Goal: Task Accomplishment & Management: Use online tool/utility

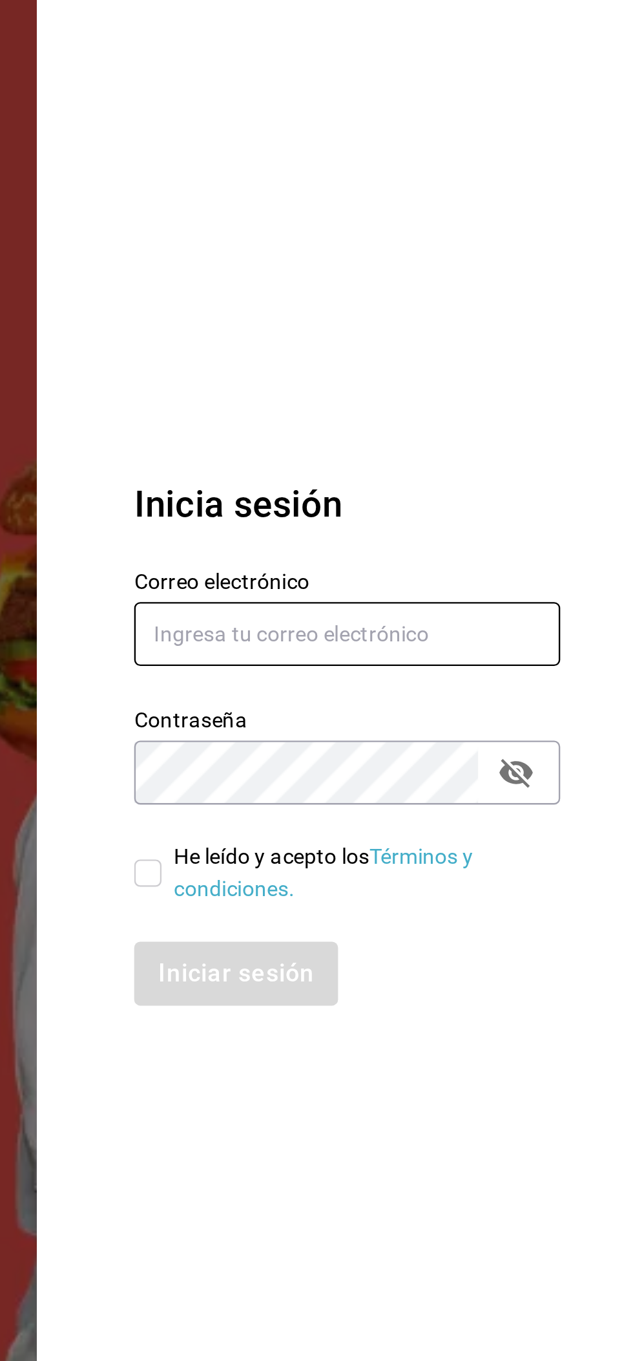
click at [549, 630] on input "text" at bounding box center [511, 634] width 181 height 27
type input "gerencia@pcrgroup.mx"
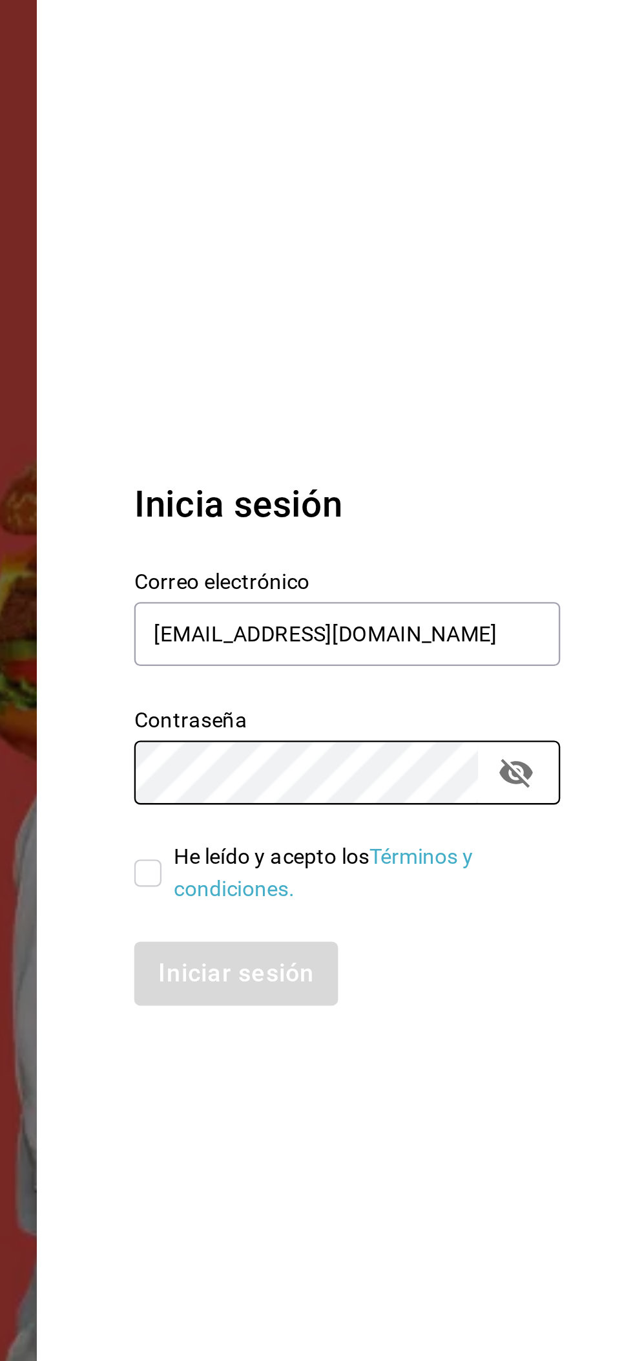
click at [432, 734] on input "He leído y acepto los Términos y condiciones." at bounding box center [427, 736] width 12 height 12
checkbox input "true"
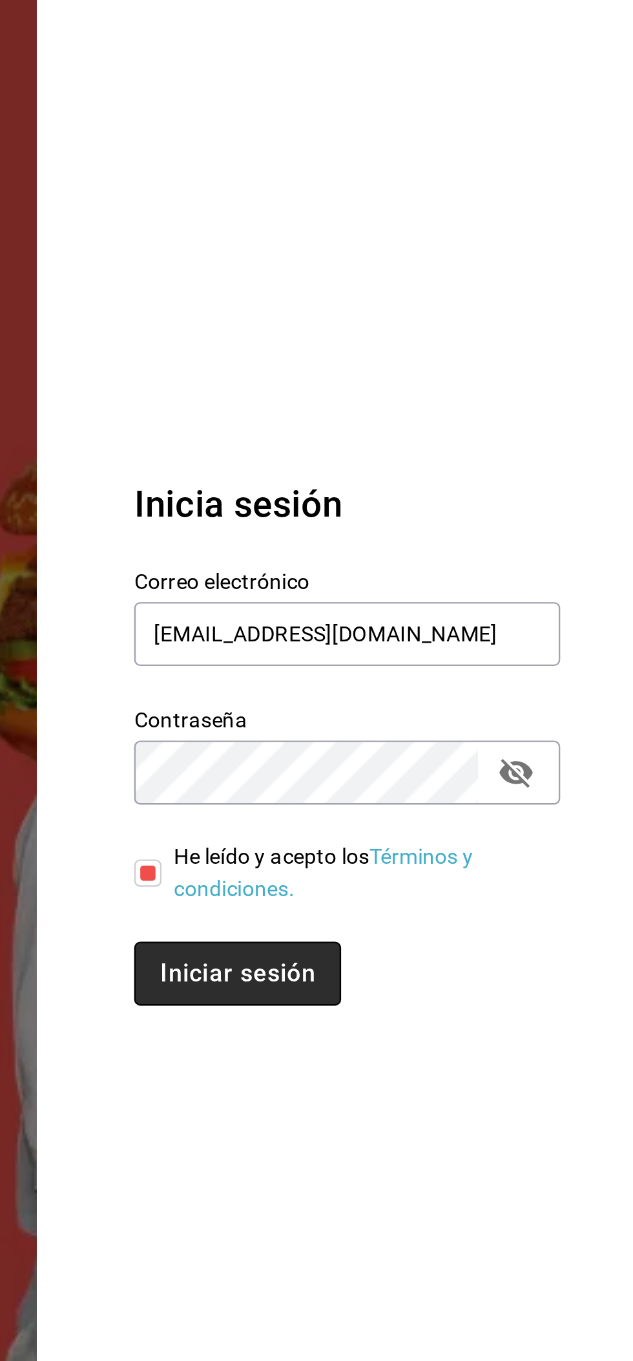
click at [471, 781] on button "Iniciar sesión" at bounding box center [465, 778] width 88 height 27
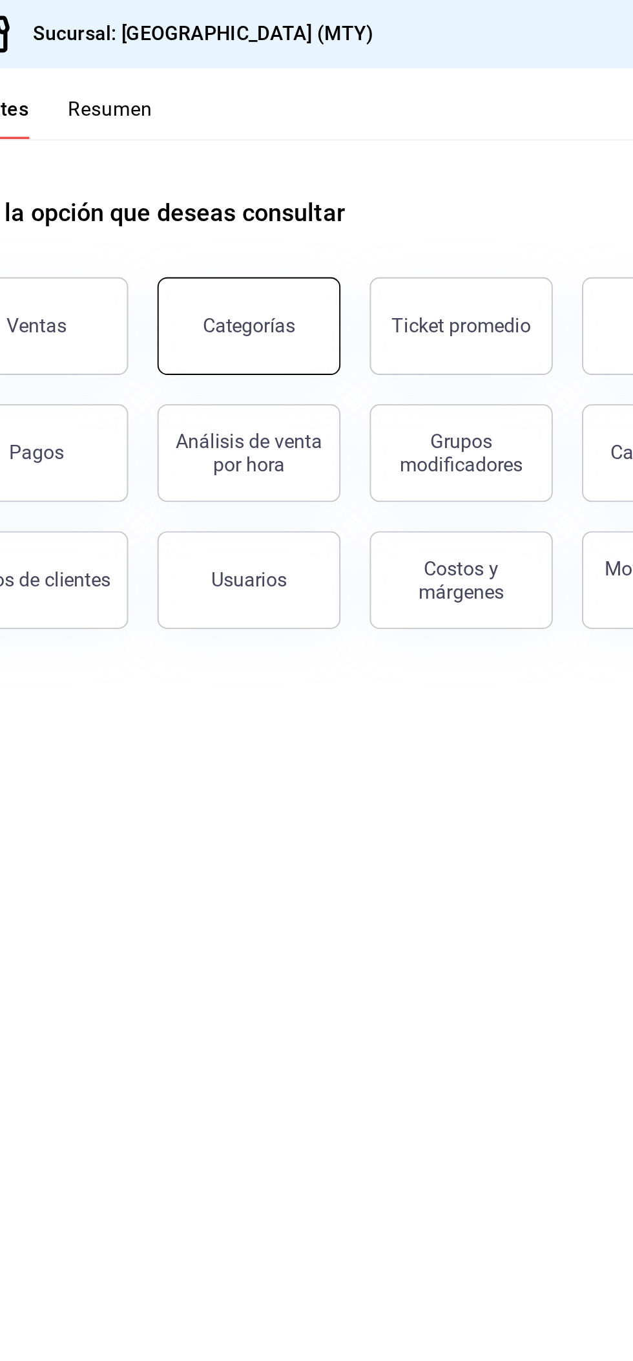
click at [221, 176] on div "Categorías" at bounding box center [222, 172] width 49 height 12
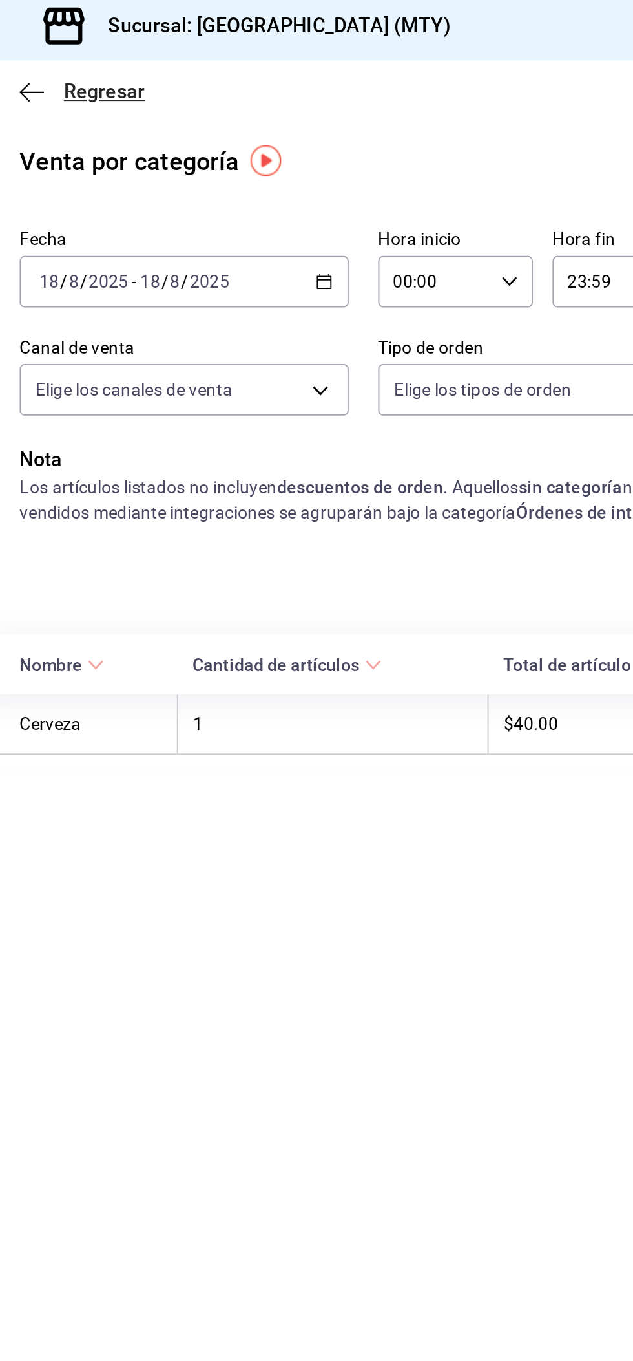
click at [71, 50] on icon "button" at bounding box center [68, 53] width 13 height 12
